Goal: Information Seeking & Learning: Learn about a topic

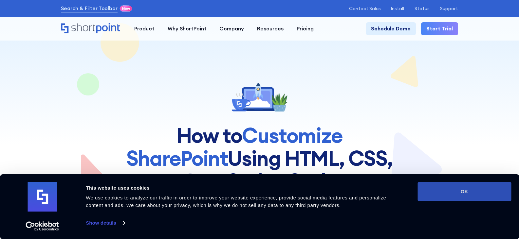
drag, startPoint x: 466, startPoint y: 191, endPoint x: 459, endPoint y: 189, distance: 7.3
click at [465, 191] on button "OK" at bounding box center [464, 191] width 94 height 19
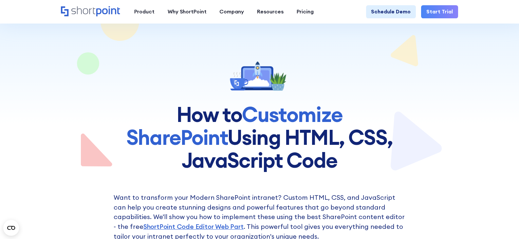
scroll to position [33, 0]
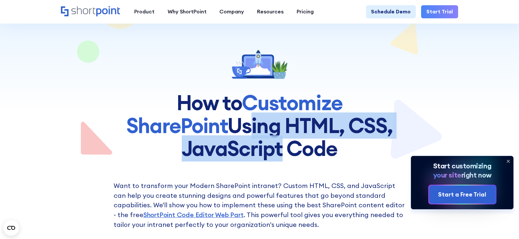
drag, startPoint x: 139, startPoint y: 127, endPoint x: 354, endPoint y: 184, distance: 221.8
click at [387, 130] on h1 "How to Customize SharePoint Using HTML, CSS, JavaScript Code" at bounding box center [259, 126] width 311 height 68
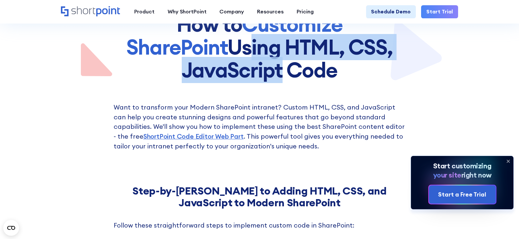
scroll to position [131, 0]
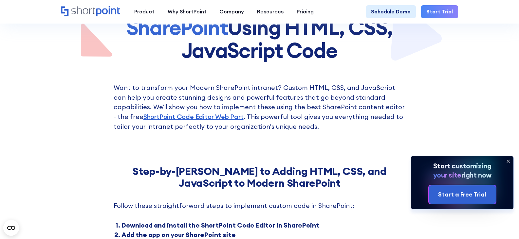
drag, startPoint x: 508, startPoint y: 160, endPoint x: 485, endPoint y: 163, distance: 23.4
click at [508, 160] on icon at bounding box center [508, 161] width 10 height 10
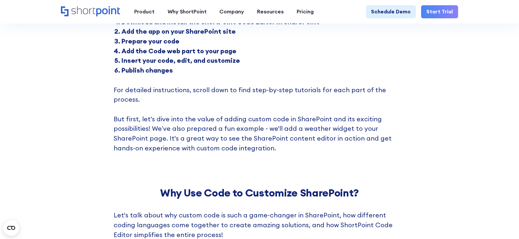
scroll to position [426, 0]
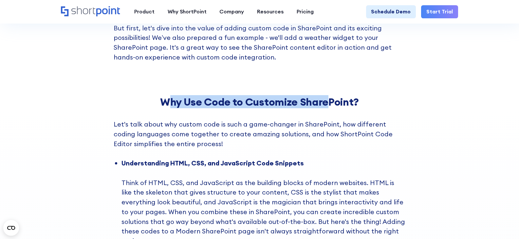
drag, startPoint x: 172, startPoint y: 96, endPoint x: 341, endPoint y: 113, distance: 170.5
click at [335, 97] on strong "Why Use Code to Customize SharePoint?" at bounding box center [259, 101] width 199 height 13
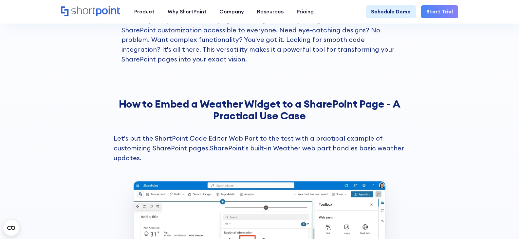
scroll to position [786, 0]
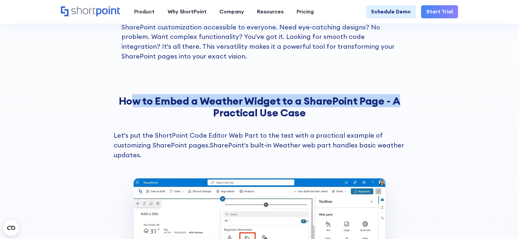
drag, startPoint x: 170, startPoint y: 89, endPoint x: 368, endPoint y: 117, distance: 200.0
click at [397, 94] on strong "How to Embed a Weather Widget to a SharePoint Page - A Practical Use Case" at bounding box center [260, 106] width 282 height 25
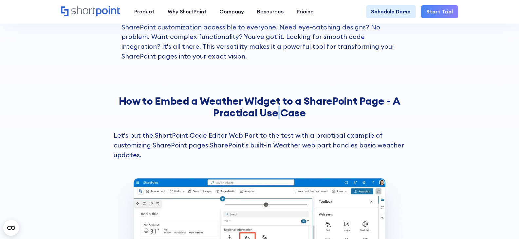
drag, startPoint x: 279, startPoint y: 101, endPoint x: 278, endPoint y: 105, distance: 4.1
click at [280, 102] on strong "How to Embed a Weather Widget to a SharePoint Page - A Practical Use Case" at bounding box center [260, 106] width 282 height 25
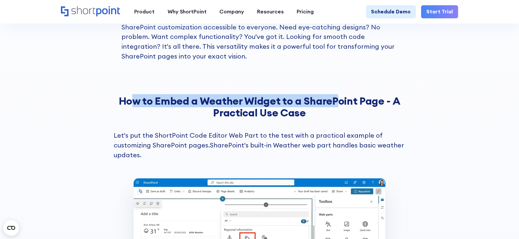
drag, startPoint x: 133, startPoint y: 89, endPoint x: 337, endPoint y: 86, distance: 203.7
click at [337, 94] on strong "How to Embed a Weather Widget to a SharePoint Page - A Practical Use Case" at bounding box center [260, 106] width 282 height 25
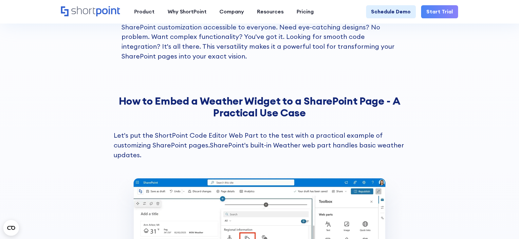
drag, startPoint x: 286, startPoint y: 101, endPoint x: 281, endPoint y: 101, distance: 4.9
click at [286, 101] on strong "How to Embed a Weather Widget to a SharePoint Page - A Practical Use Case" at bounding box center [260, 106] width 282 height 25
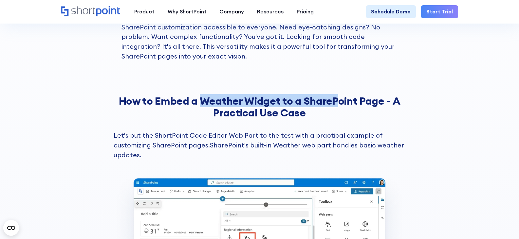
drag, startPoint x: 202, startPoint y: 90, endPoint x: 342, endPoint y: 94, distance: 139.5
click at [341, 94] on strong "How to Embed a Weather Widget to a SharePoint Page - A Practical Use Case" at bounding box center [260, 106] width 282 height 25
drag, startPoint x: 349, startPoint y: 84, endPoint x: 202, endPoint y: 92, distance: 147.9
click at [216, 94] on strong "How to Embed a Weather Widget to a SharePoint Page - A Practical Use Case" at bounding box center [260, 106] width 282 height 25
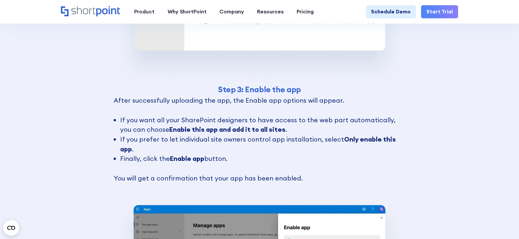
scroll to position [2030, 0]
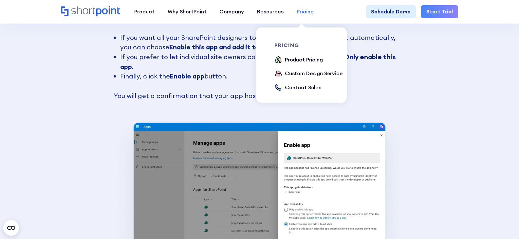
click at [301, 13] on div "Pricing" at bounding box center [305, 12] width 17 height 8
click at [294, 62] on div "Product Pricing" at bounding box center [304, 60] width 38 height 8
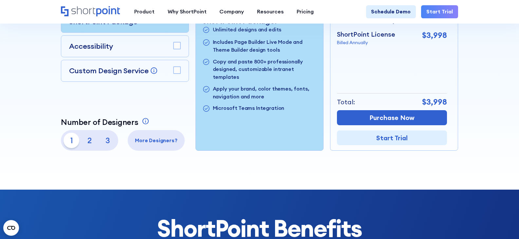
scroll to position [196, 0]
